Goal: Task Accomplishment & Management: Use online tool/utility

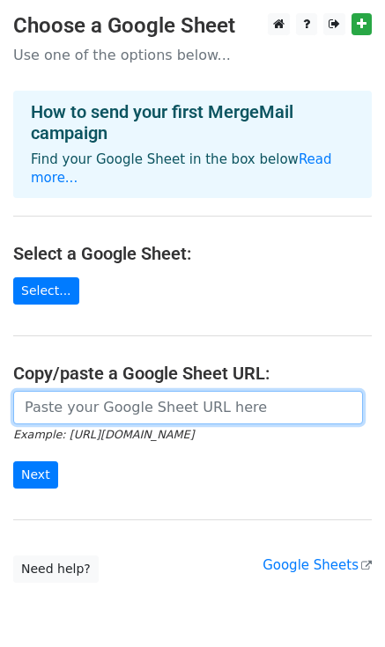
click at [94, 411] on input "url" at bounding box center [188, 407] width 350 height 33
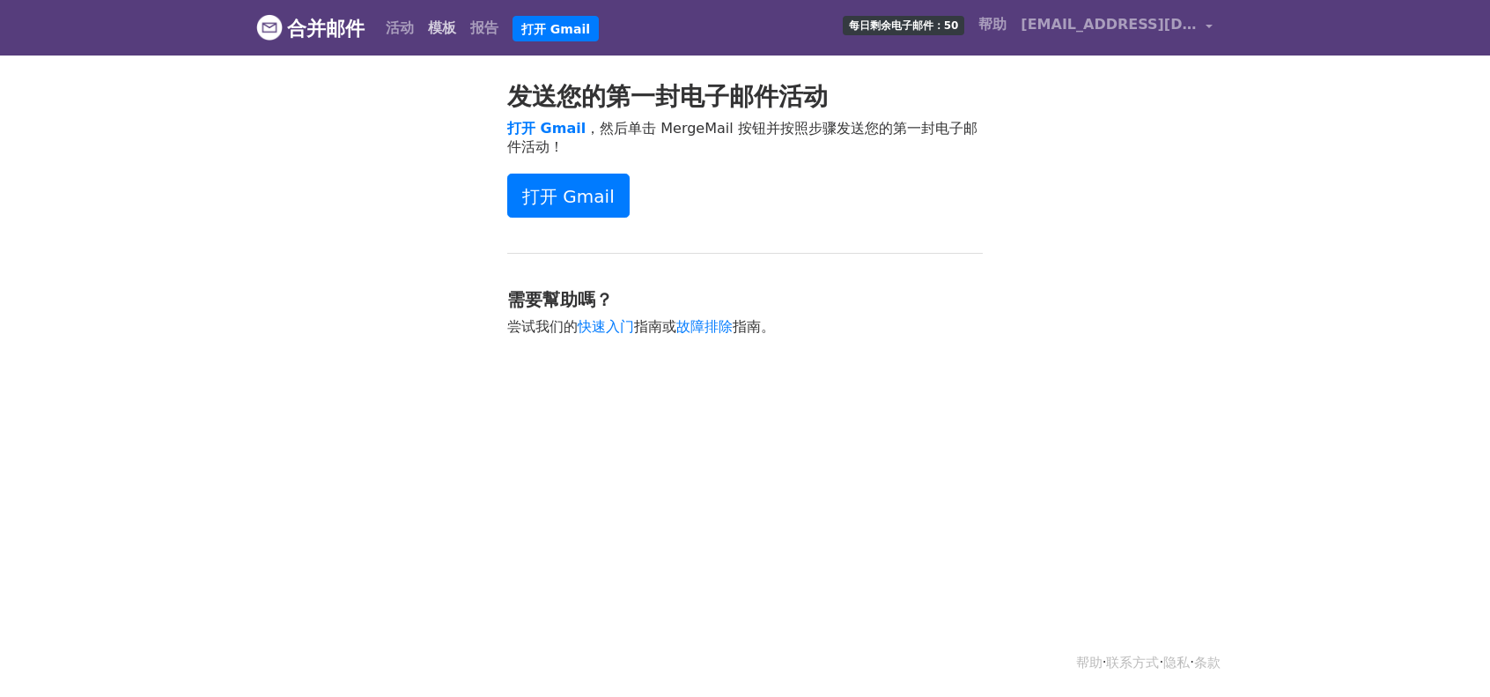
click at [462, 31] on link "模板" at bounding box center [442, 28] width 42 height 35
